Goal: Task Accomplishment & Management: Complete application form

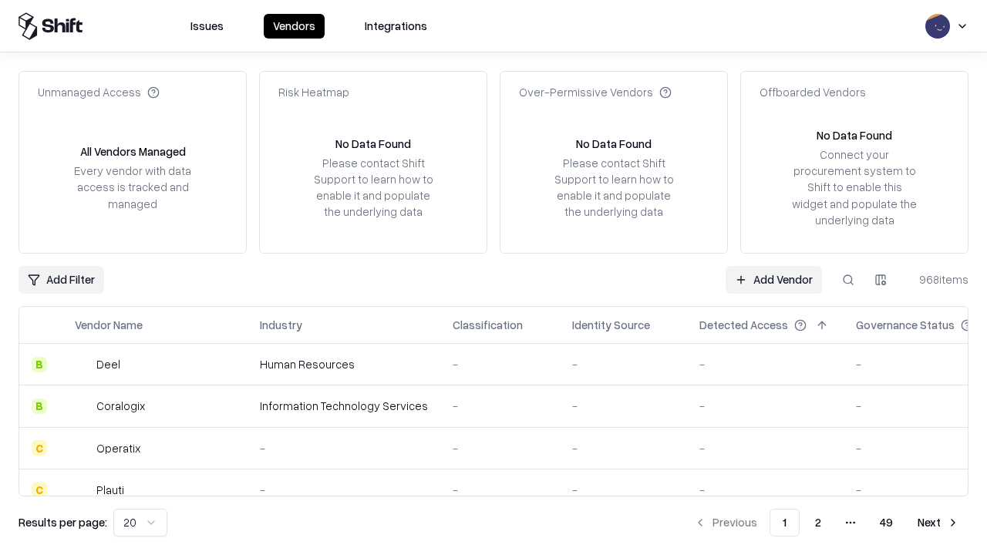
click at [773, 279] on link "Add Vendor" at bounding box center [774, 280] width 96 height 28
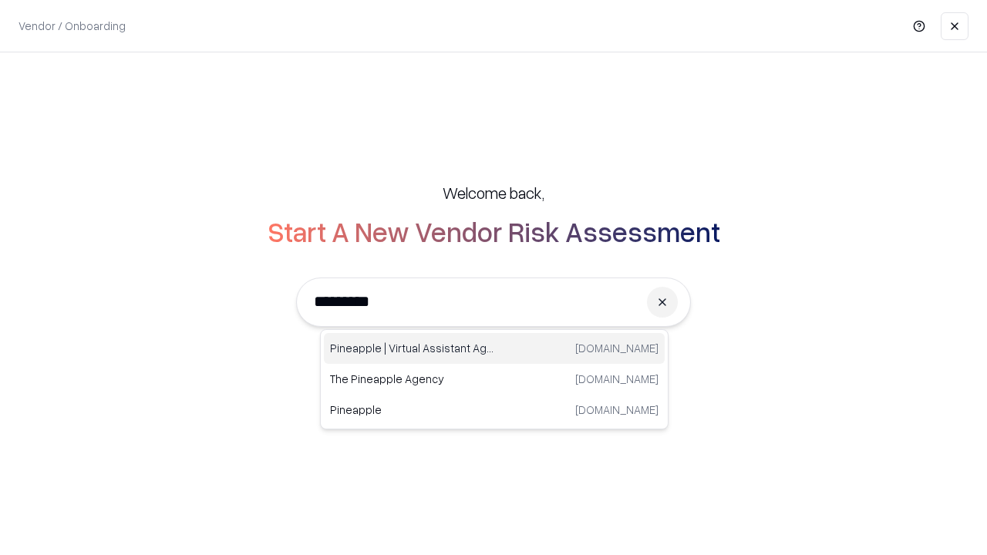
click at [494, 348] on div "Pineapple | Virtual Assistant Agency [DOMAIN_NAME]" at bounding box center [494, 348] width 341 height 31
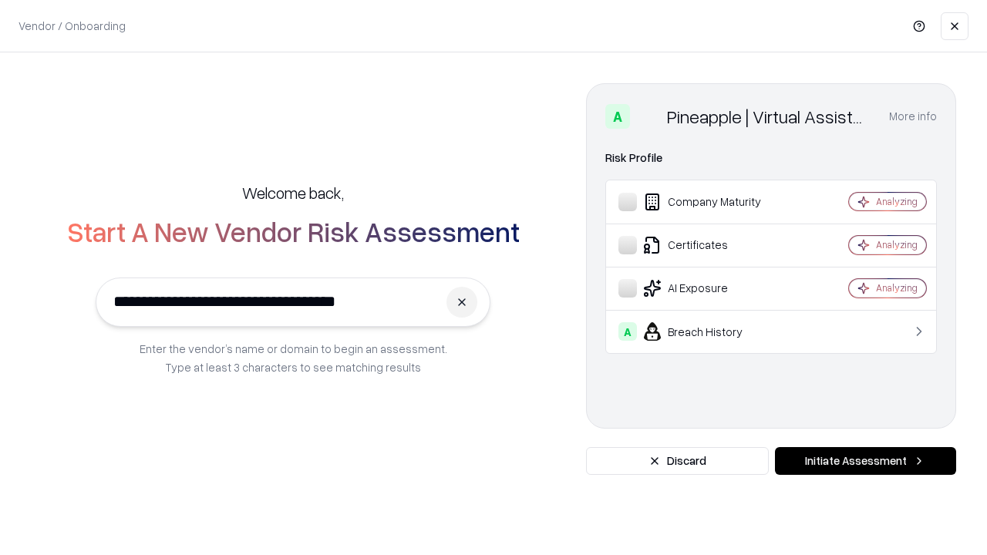
type input "**********"
click at [865, 461] on button "Initiate Assessment" at bounding box center [865, 461] width 181 height 28
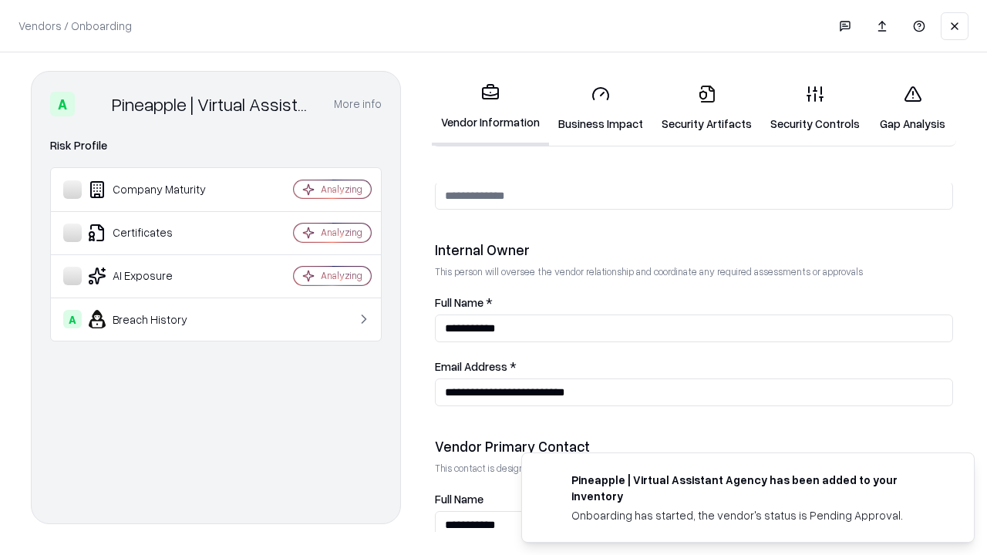
scroll to position [799, 0]
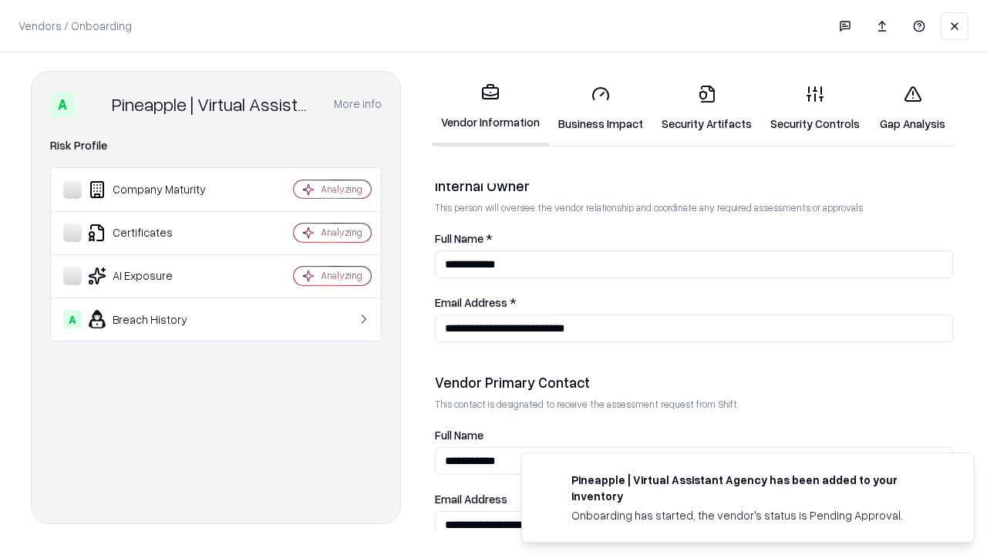
click at [601, 108] on link "Business Impact" at bounding box center [600, 108] width 103 height 72
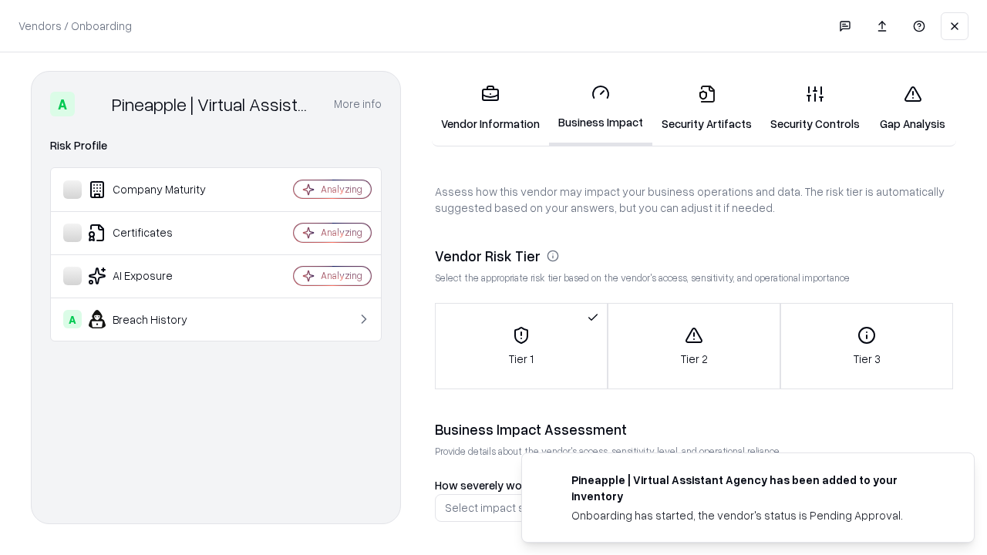
click at [912, 108] on link "Gap Analysis" at bounding box center [912, 108] width 87 height 72
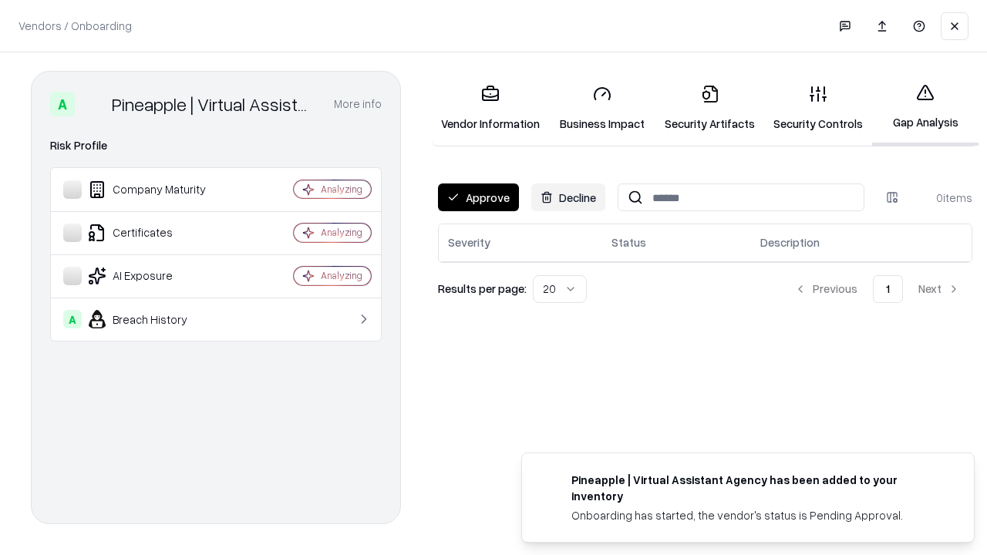
click at [478, 197] on button "Approve" at bounding box center [478, 198] width 81 height 28
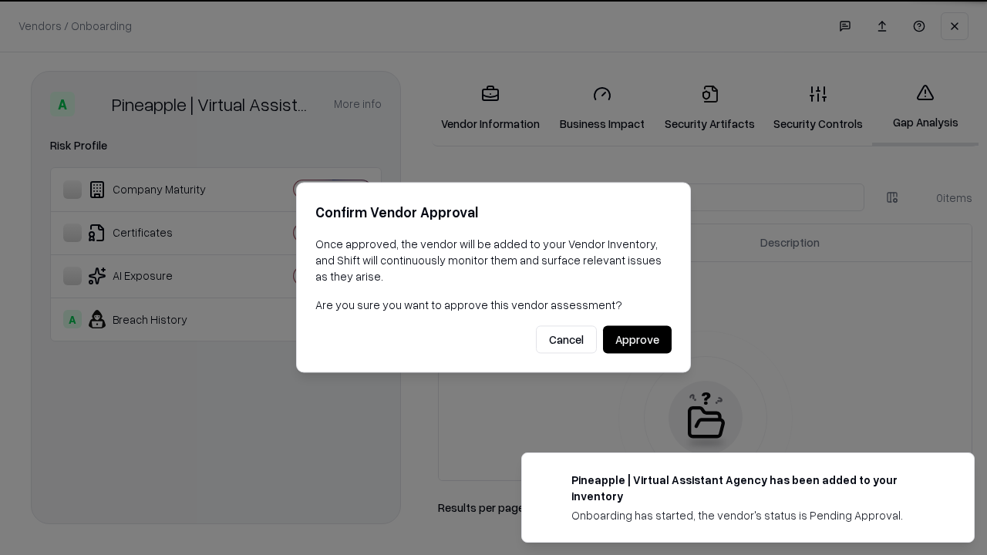
click at [637, 339] on button "Approve" at bounding box center [637, 340] width 69 height 28
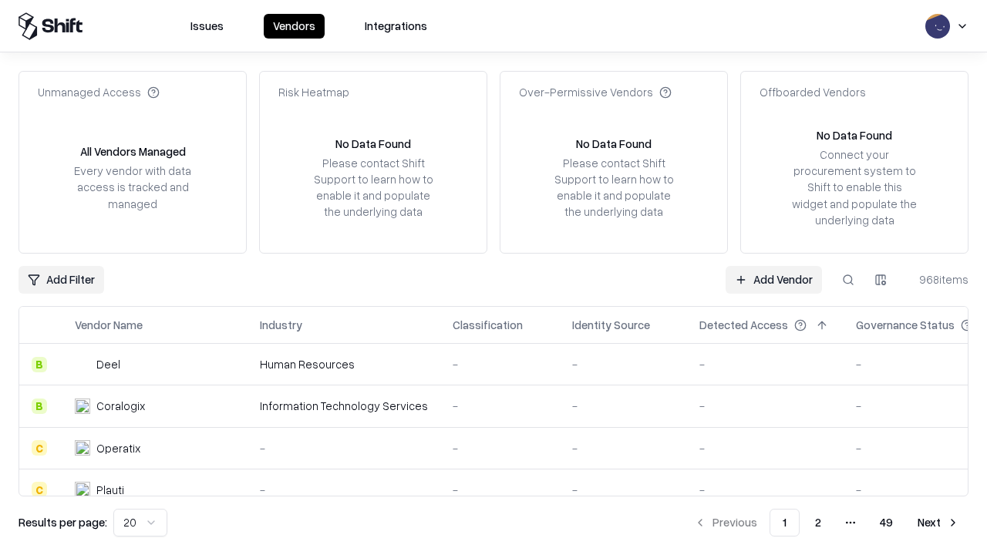
type input "**********"
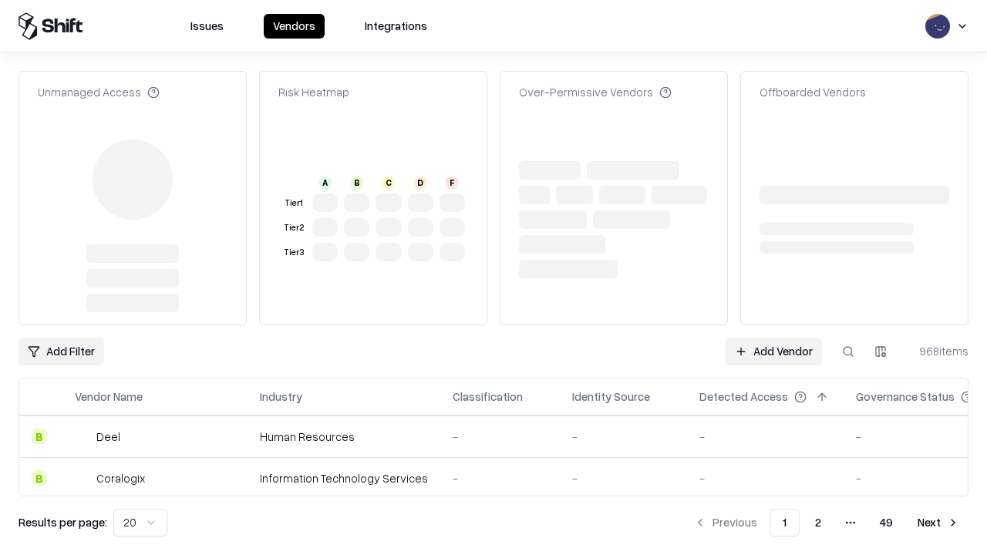
click at [773, 338] on link "Add Vendor" at bounding box center [774, 352] width 96 height 28
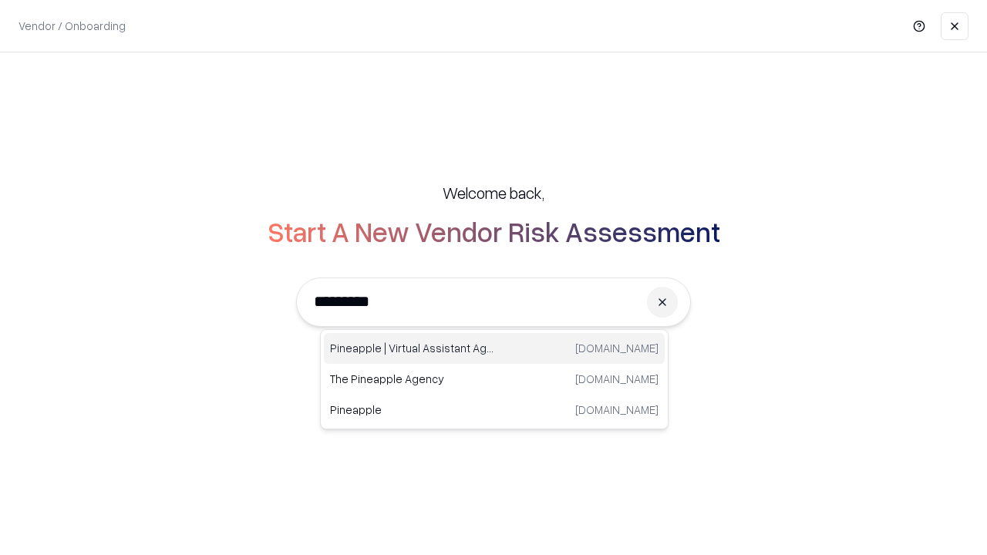
click at [494, 348] on div "Pineapple | Virtual Assistant Agency [DOMAIN_NAME]" at bounding box center [494, 348] width 341 height 31
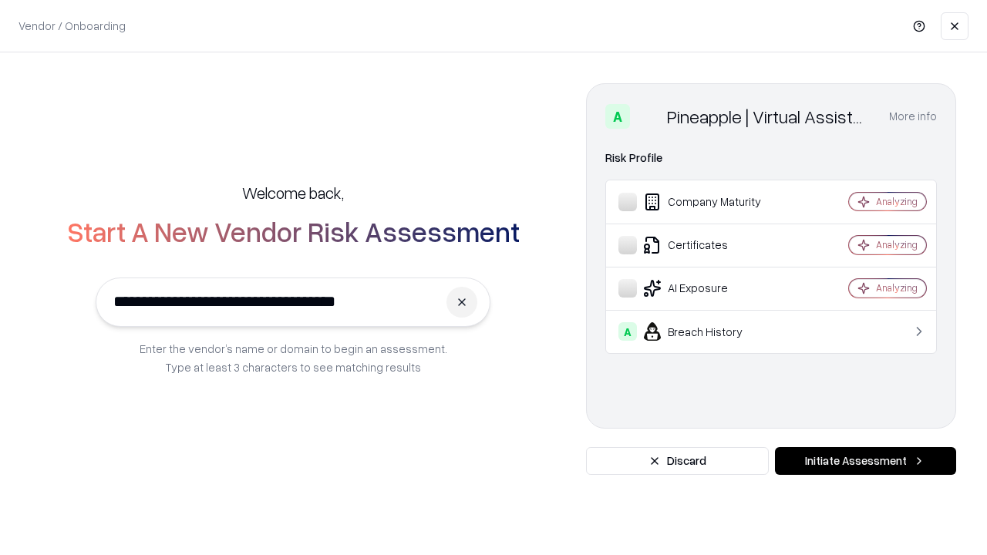
type input "**********"
click at [865, 461] on button "Initiate Assessment" at bounding box center [865, 461] width 181 height 28
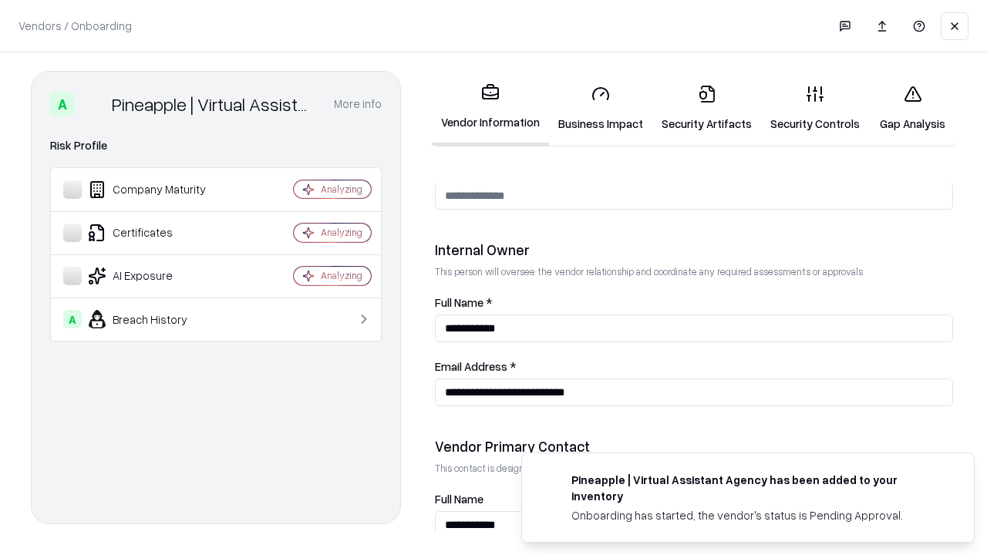
scroll to position [799, 0]
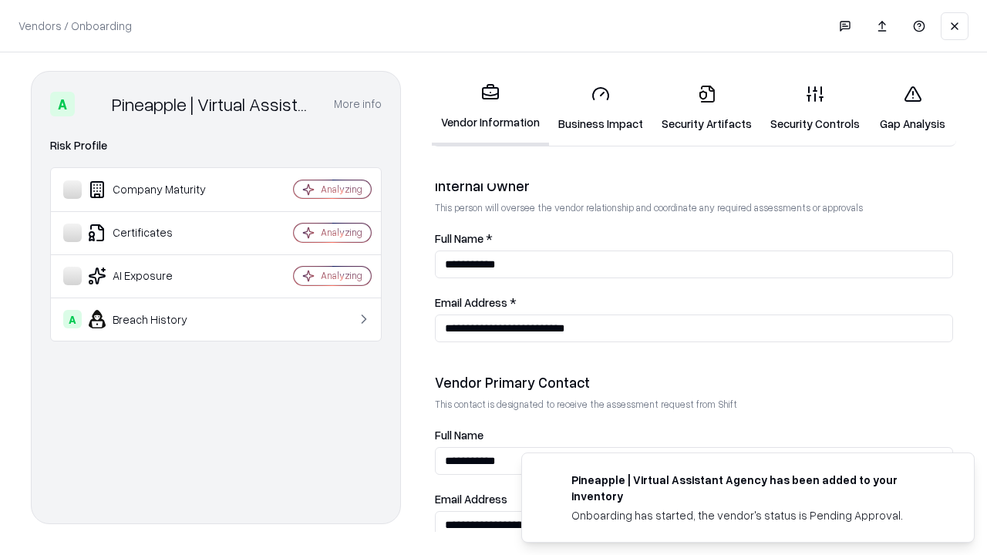
click at [912, 108] on link "Gap Analysis" at bounding box center [912, 108] width 87 height 72
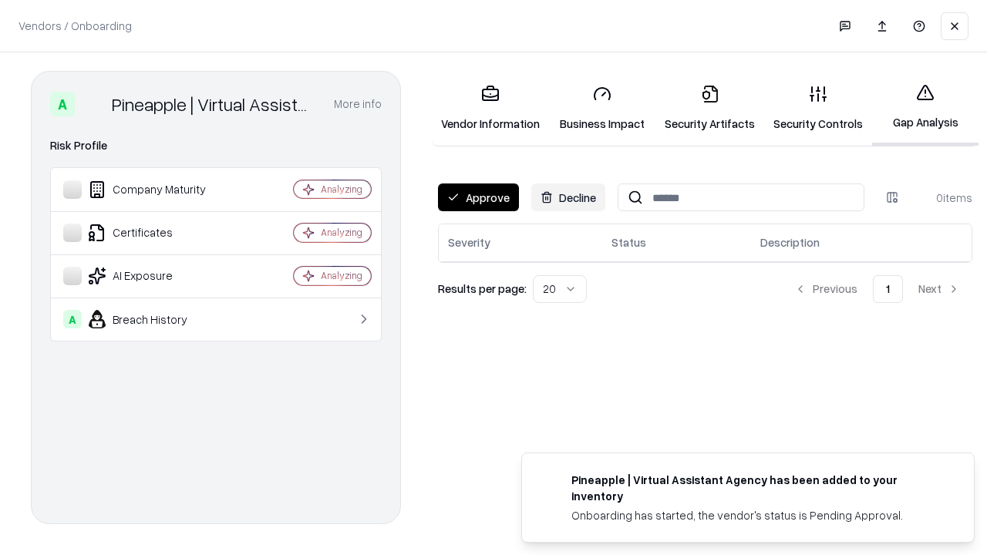
click at [478, 197] on button "Approve" at bounding box center [478, 198] width 81 height 28
